Goal: Information Seeking & Learning: Learn about a topic

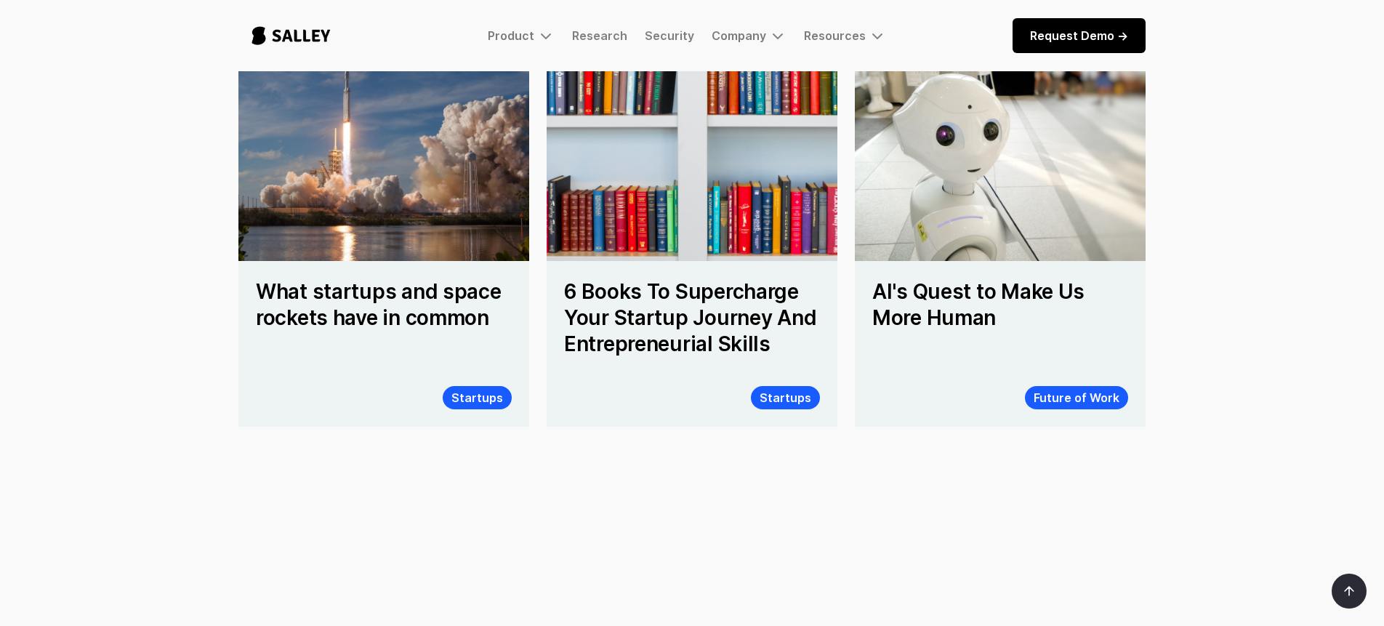
scroll to position [1223, 0]
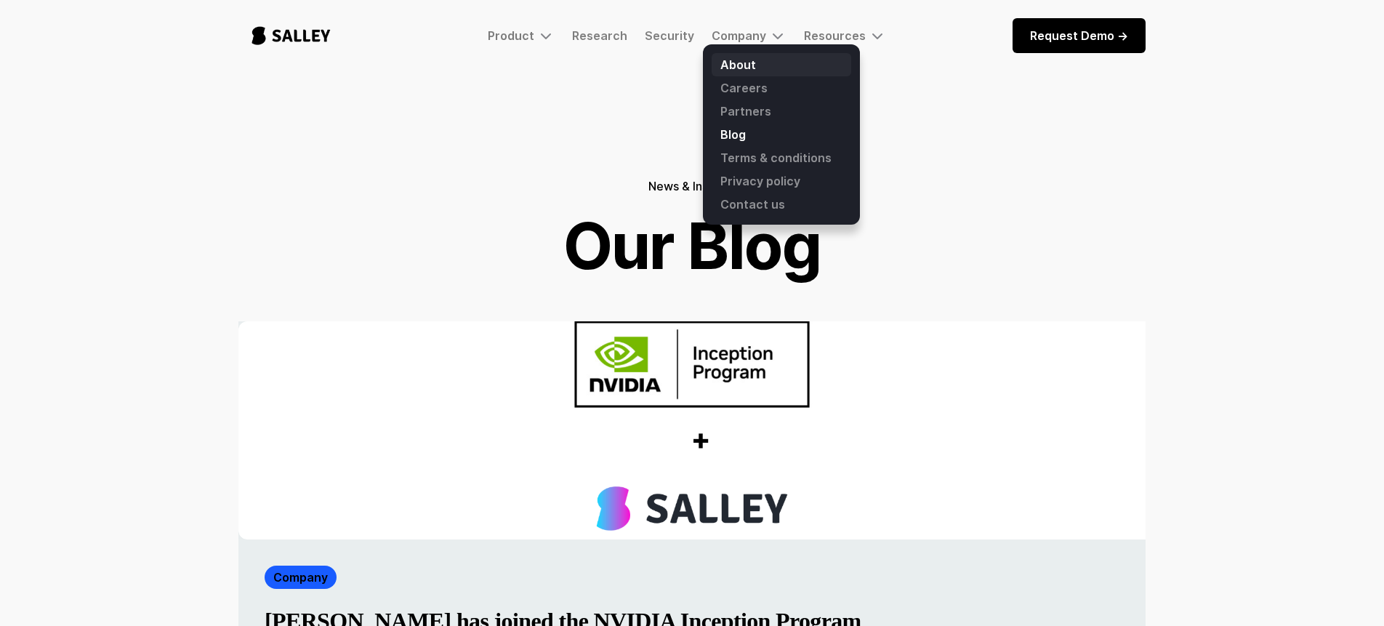
click at [756, 70] on link "About" at bounding box center [782, 64] width 140 height 23
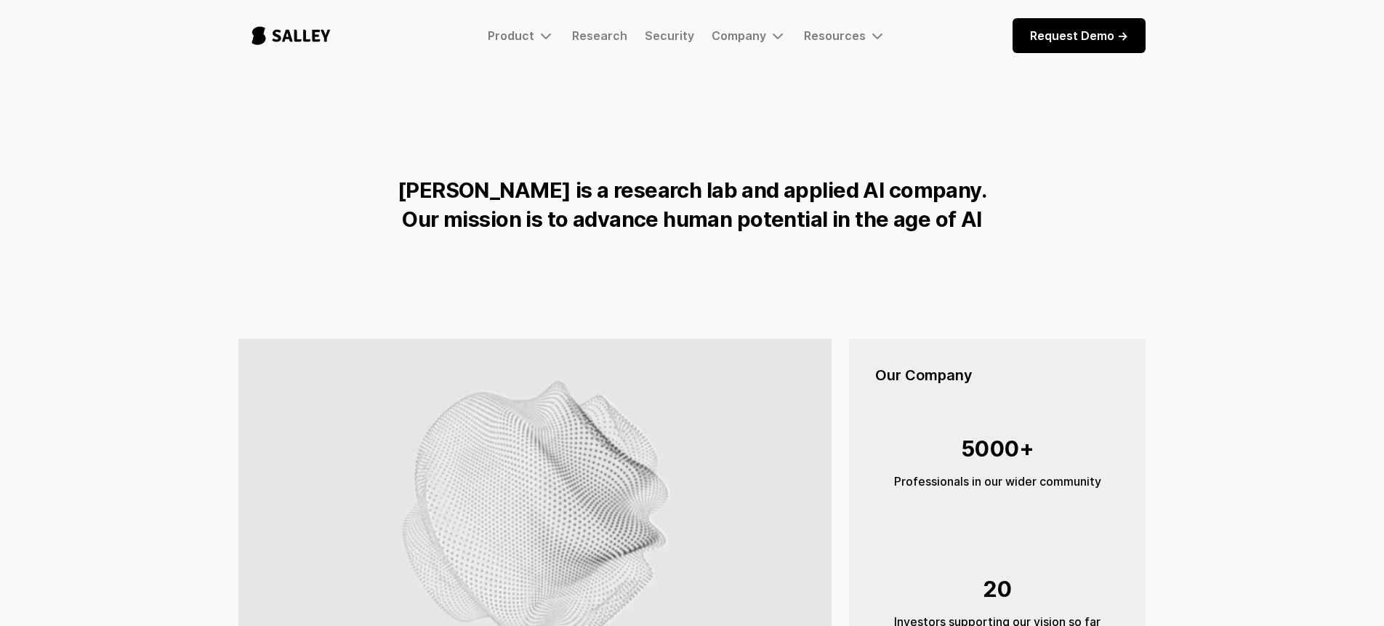
click at [613, 190] on strong "Salley is a research lab and applied AI company. Our mission is to advance huma…" at bounding box center [692, 204] width 589 height 55
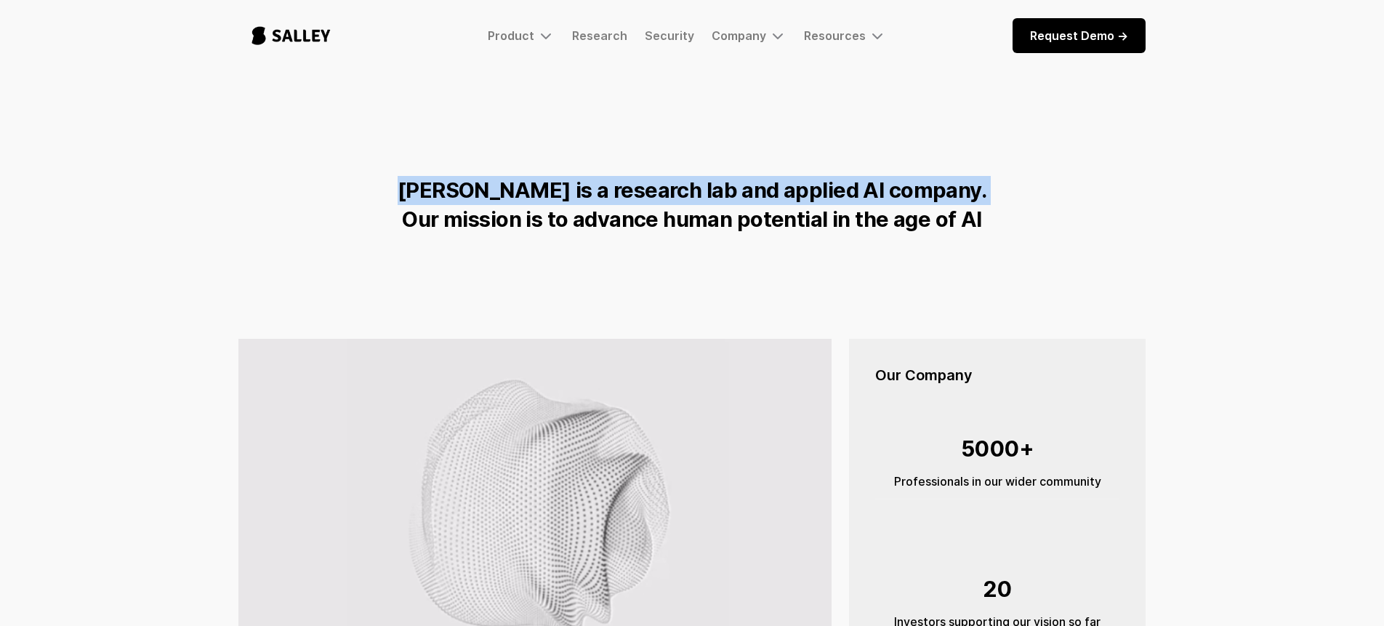
click at [613, 190] on strong "Salley is a research lab and applied AI company. Our mission is to advance huma…" at bounding box center [692, 204] width 589 height 55
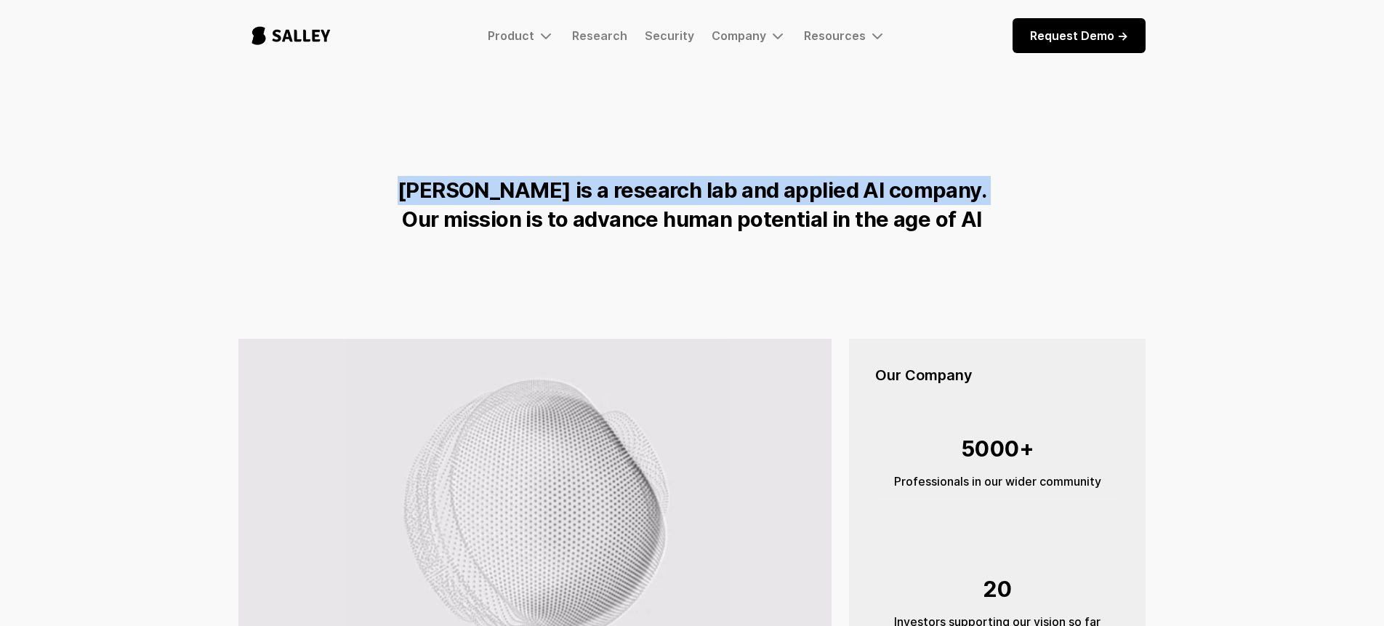
click at [631, 176] on div "Salley is a research lab and applied AI company. Our mission is to advance huma…" at bounding box center [692, 205] width 701 height 58
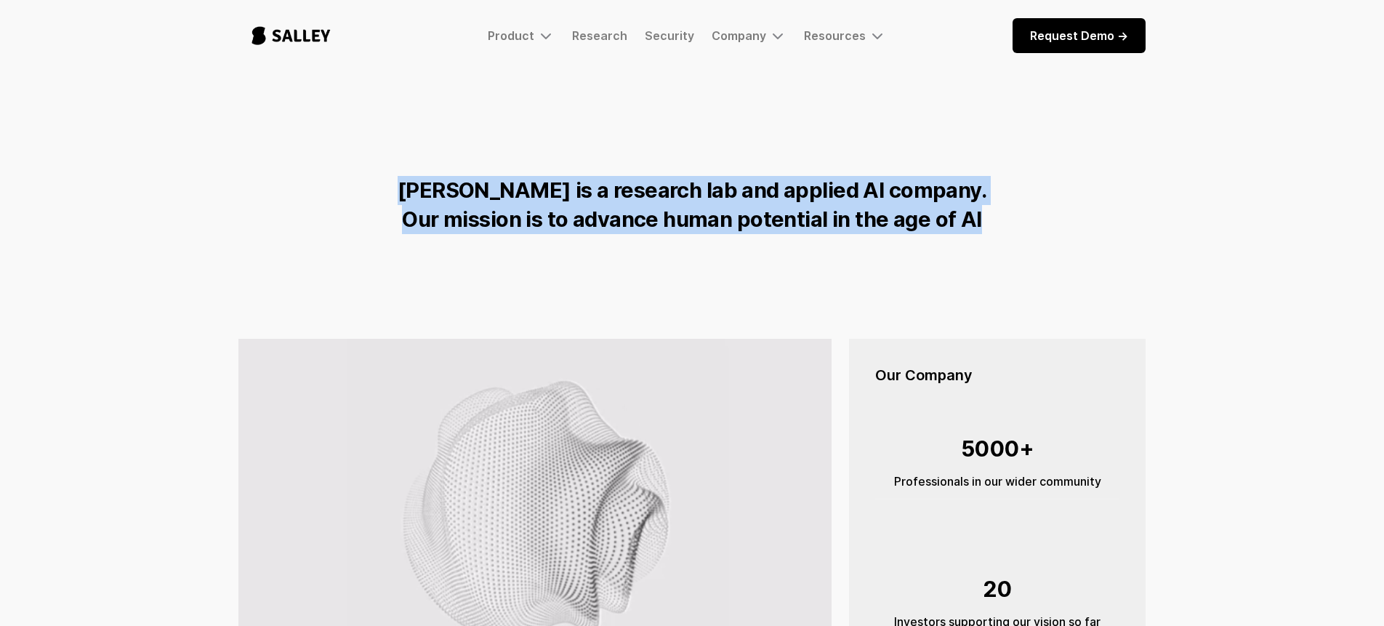
drag, startPoint x: 1013, startPoint y: 220, endPoint x: 440, endPoint y: 186, distance: 573.8
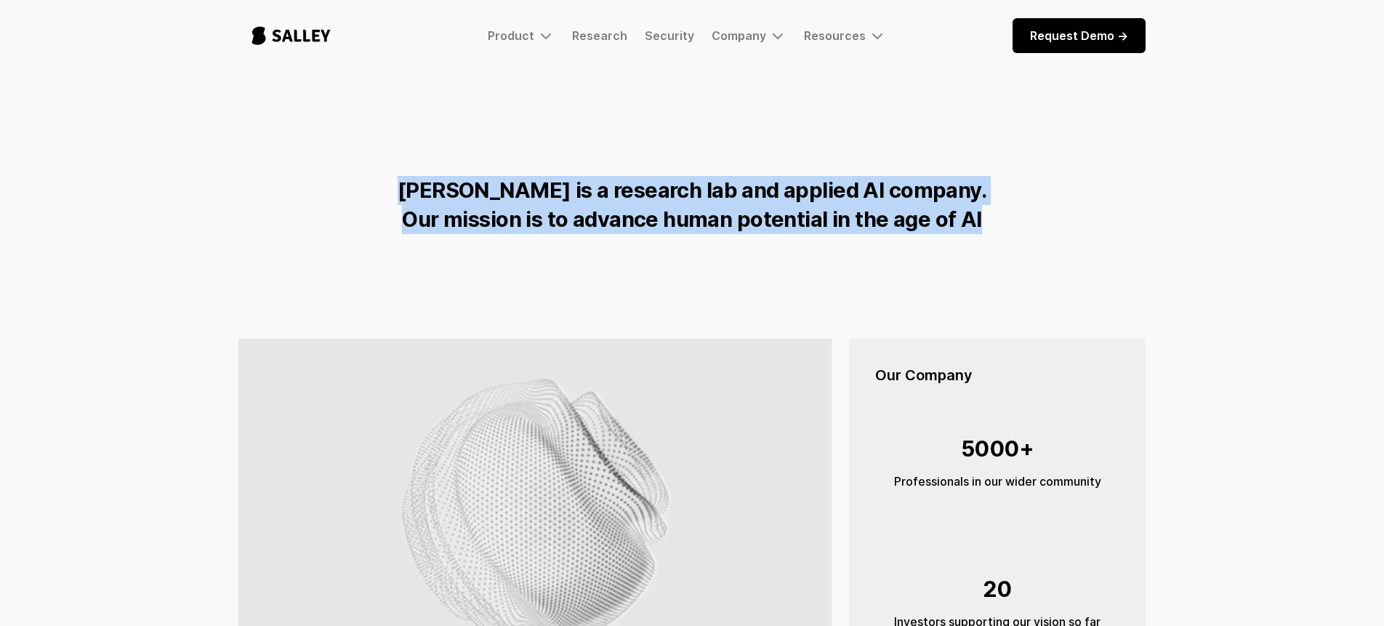
click at [440, 186] on div "Salley is a research lab and applied AI company. Our mission is to advance huma…" at bounding box center [692, 205] width 701 height 58
copy strong "Salley is a research lab and applied AI company. Our mission is to advance huma…"
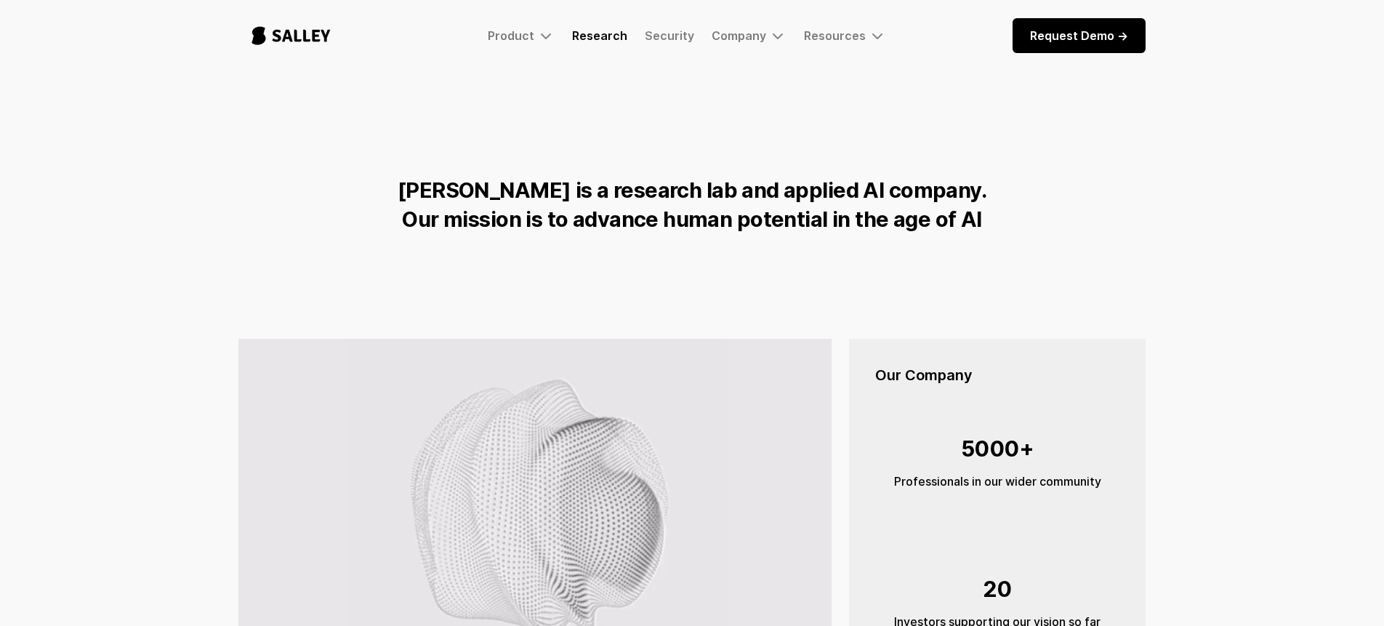
click at [592, 39] on link "Research" at bounding box center [599, 35] width 55 height 15
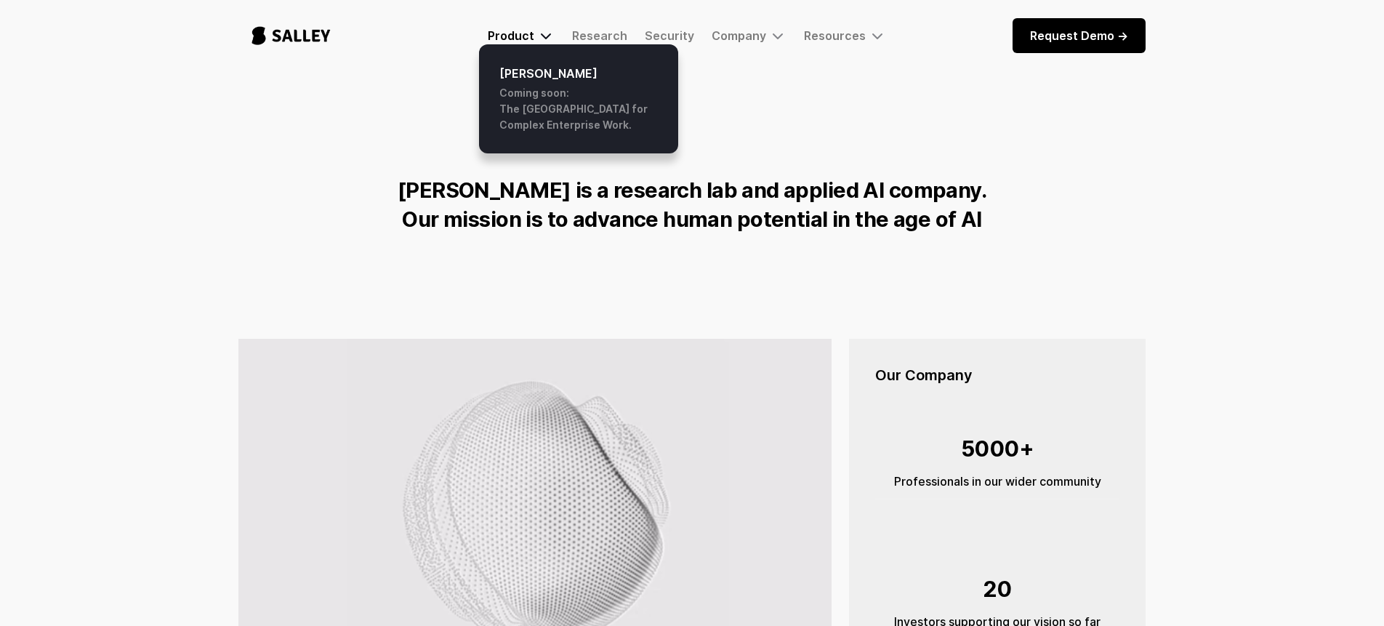
click at [528, 30] on div "Product" at bounding box center [511, 35] width 47 height 15
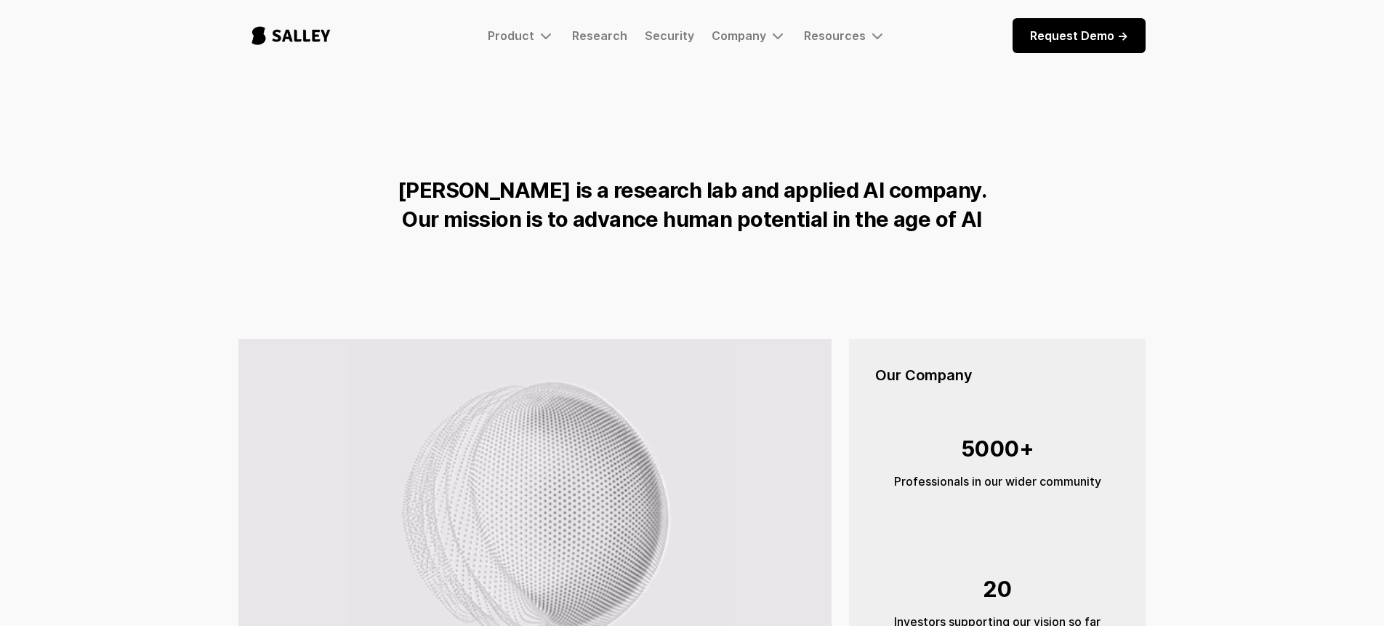
click at [274, 20] on img "home" at bounding box center [290, 36] width 105 height 48
